Goal: Task Accomplishment & Management: Use online tool/utility

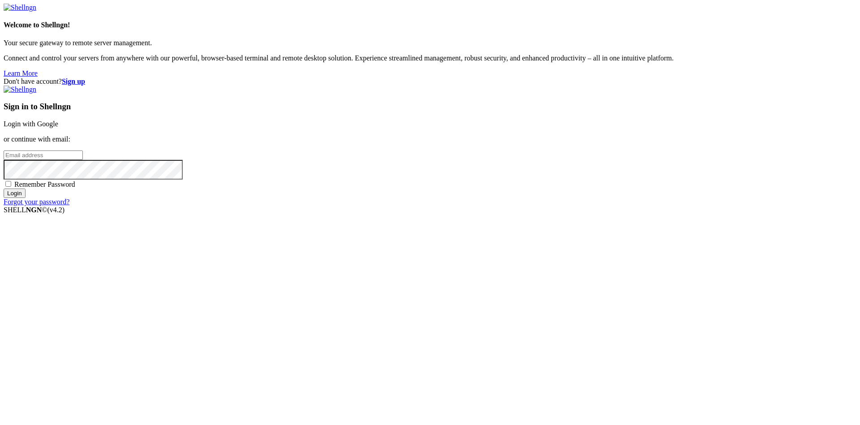
click at [575, 179] on div "Sign in to Shellngn Login with Google or continue with email: Remember Password…" at bounding box center [430, 146] width 853 height 121
click at [58, 128] on link "Login with Google" at bounding box center [31, 124] width 55 height 8
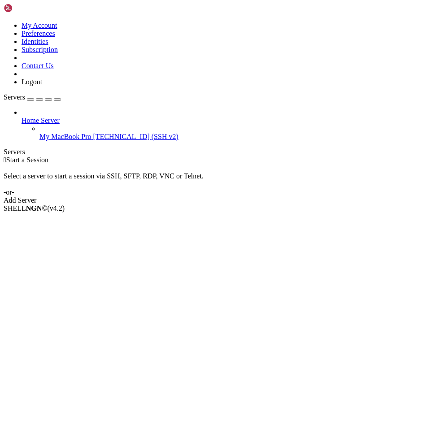
click at [39, 133] on icon at bounding box center [39, 133] width 0 height 0
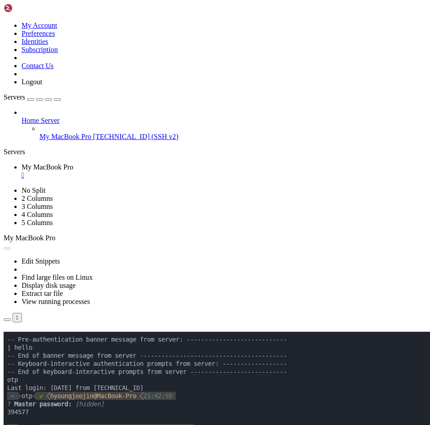
click at [183, 171] on div "" at bounding box center [224, 175] width 405 height 8
